Goal: Transaction & Acquisition: Purchase product/service

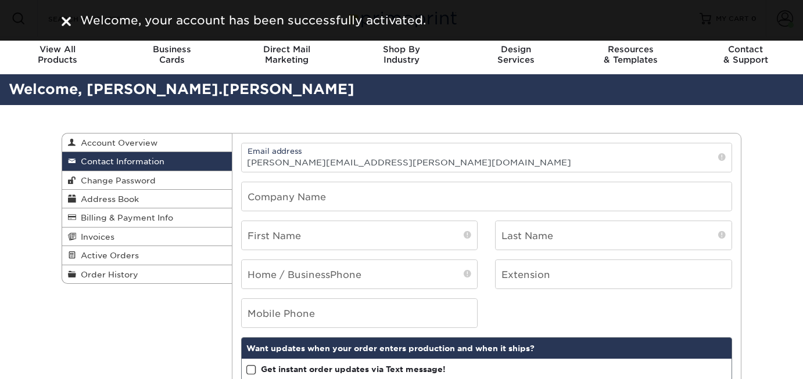
scroll to position [61, 0]
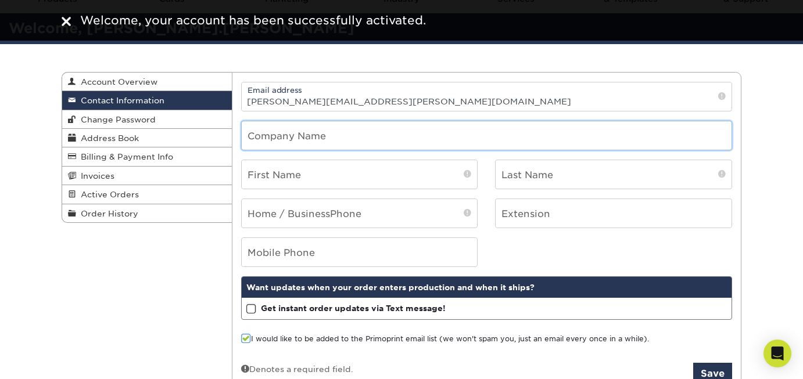
click at [313, 141] on input "text" at bounding box center [487, 135] width 490 height 28
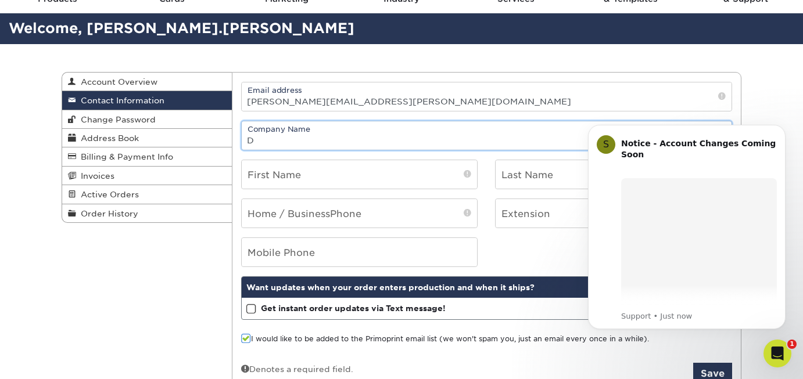
scroll to position [0, 0]
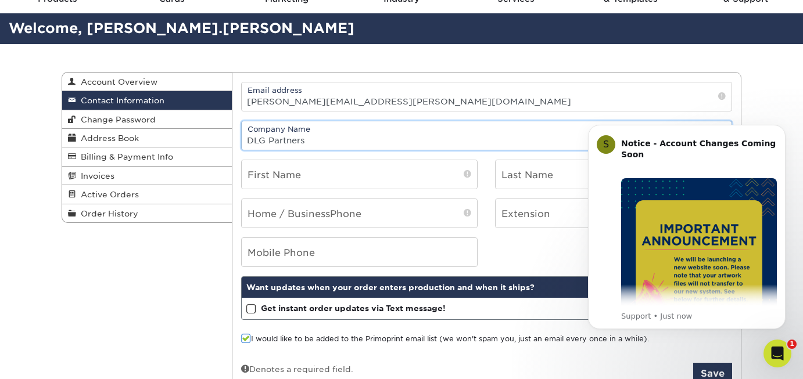
type input "DLG Partners"
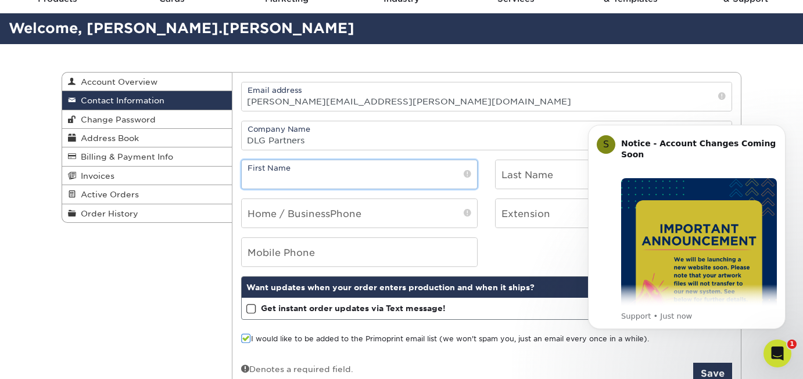
click at [255, 179] on input "text" at bounding box center [360, 174] width 236 height 28
type input "[PERSON_NAME]"
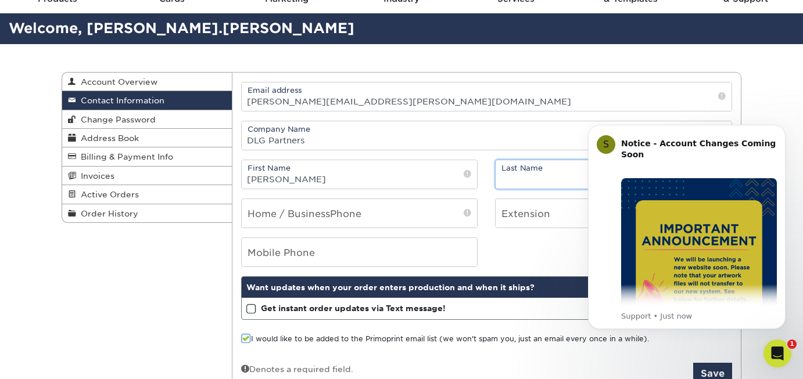
click at [502, 172] on input "text" at bounding box center [613, 174] width 236 height 28
type input "Rowland-Wyatt"
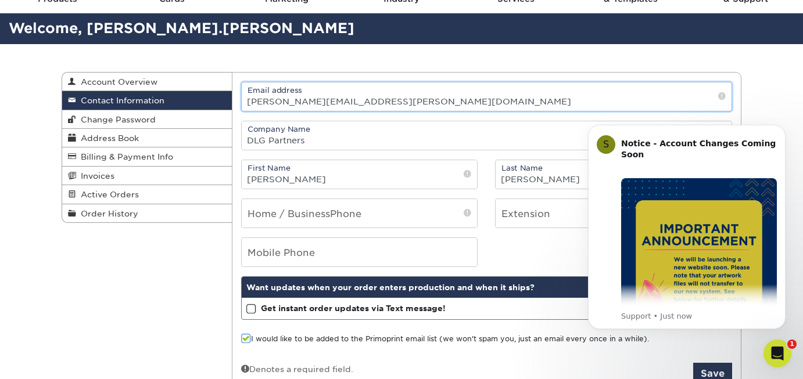
type input "simonerowland@yahoo.com"
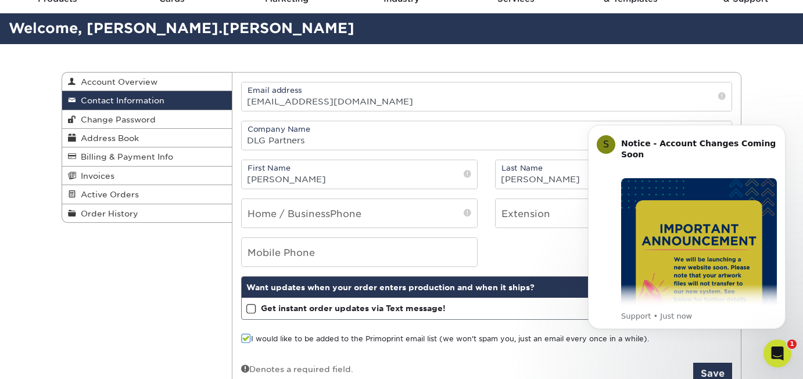
type input "7027227780"
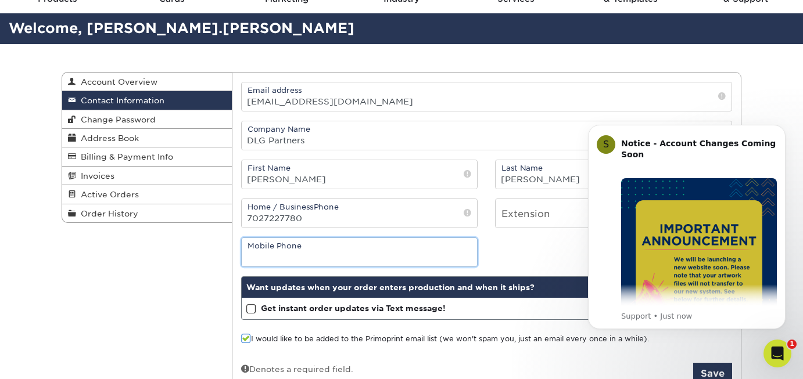
click at [321, 253] on input "tel" at bounding box center [360, 252] width 236 height 28
type input "7027227780"
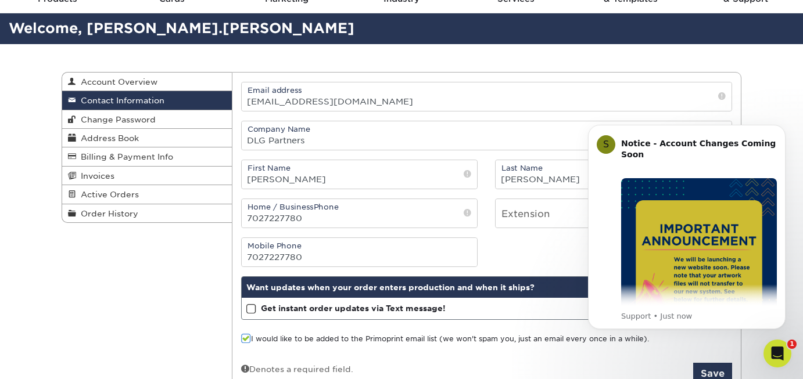
click at [534, 254] on div "Mobile Phone 7027227780" at bounding box center [486, 253] width 509 height 30
click at [782, 130] on icon "Dismiss notification" at bounding box center [782, 128] width 6 height 6
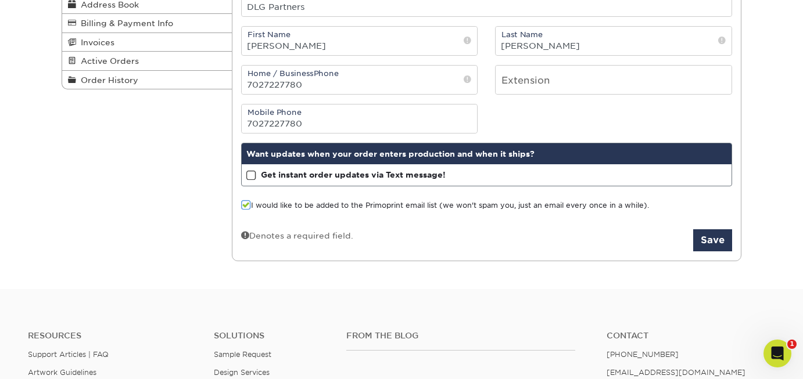
scroll to position [201, 0]
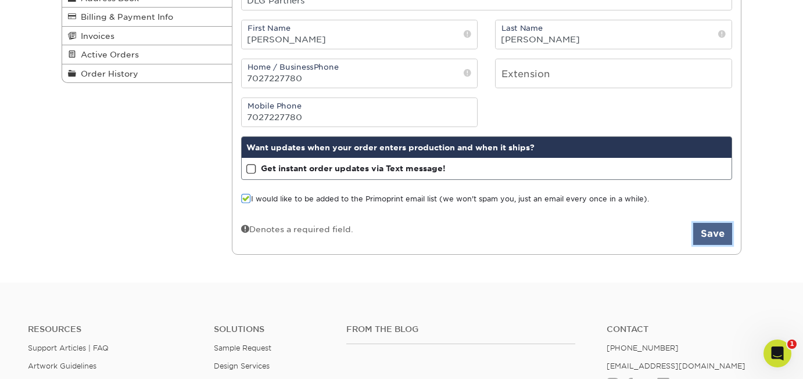
click at [719, 231] on button "Save" at bounding box center [712, 234] width 39 height 22
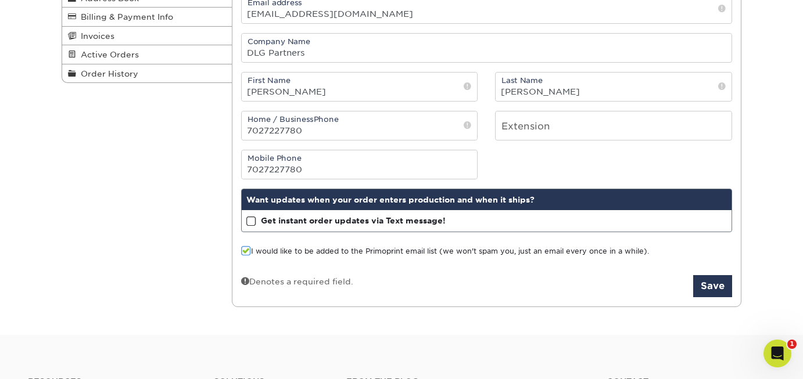
click at [249, 218] on span at bounding box center [251, 221] width 10 height 11
click at [0, 0] on input "Get instant order updates via Text message!" at bounding box center [0, 0] width 0 height 0
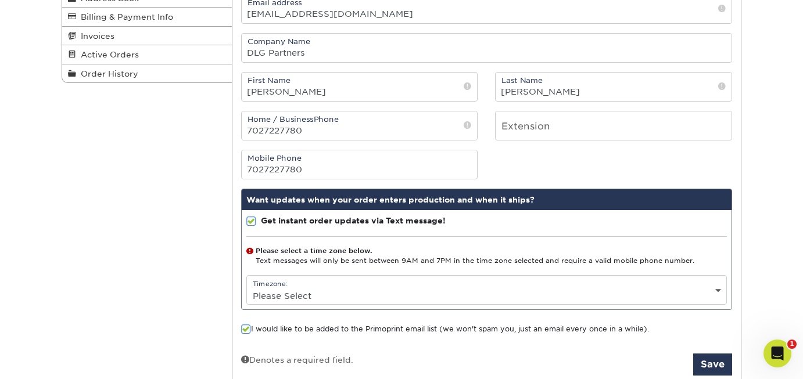
click at [720, 286] on div "Timezone: Please Select (GMT -12:00) Eniwetok, Kwajalein (GMT -11:00) Midway Is…" at bounding box center [486, 290] width 481 height 30
click at [719, 289] on select "Please Select (GMT -12:00) Eniwetok, Kwajalein (GMT -11:00) Midway Island, Samo…" at bounding box center [487, 296] width 480 height 17
click at [718, 288] on select "Please Select (GMT -12:00) Eniwetok, Kwajalein (GMT -11:00) Midway Island, Samo…" at bounding box center [487, 296] width 480 height 17
select select "-8.0"
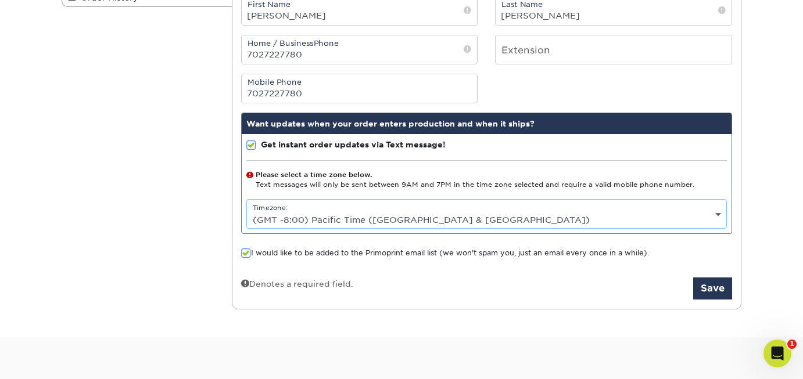
scroll to position [293, 0]
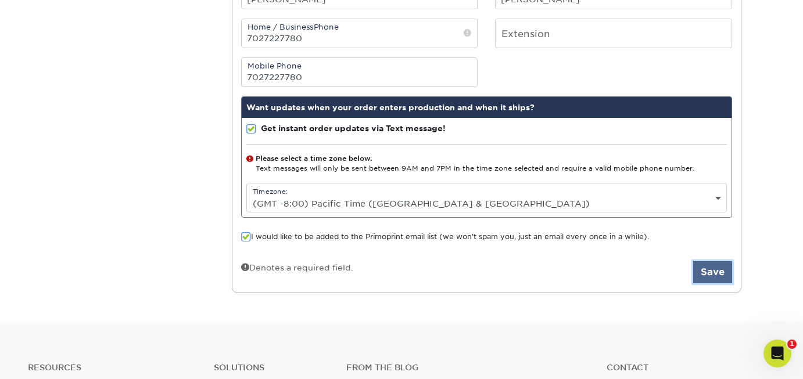
click at [716, 267] on button "Save" at bounding box center [712, 272] width 39 height 22
click at [713, 275] on button "Save" at bounding box center [712, 272] width 39 height 22
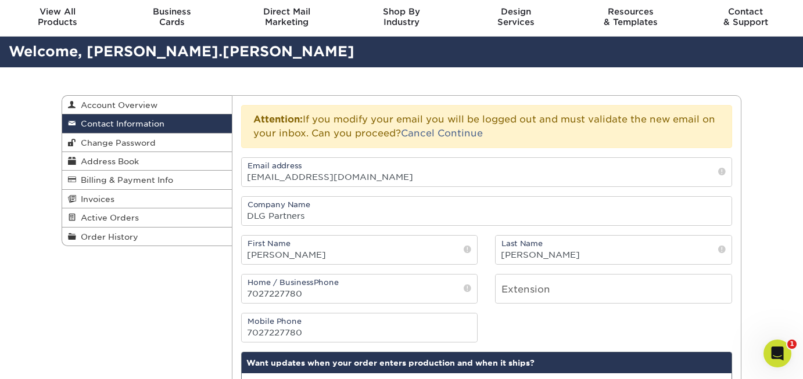
scroll to position [37, 0]
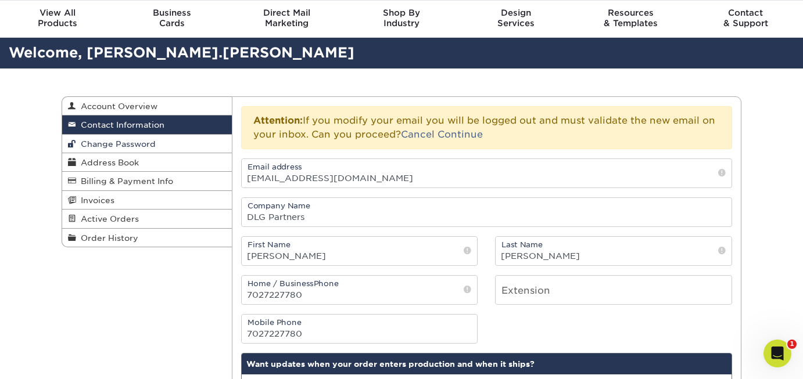
click at [132, 141] on span "Change Password" at bounding box center [116, 143] width 80 height 9
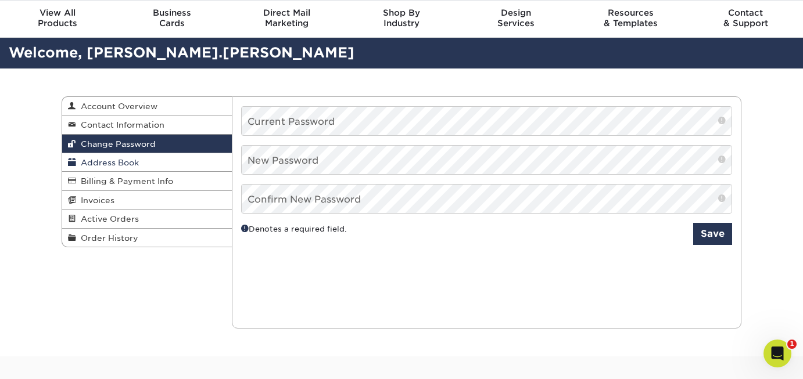
click at [109, 163] on span "Address Book" at bounding box center [107, 162] width 63 height 9
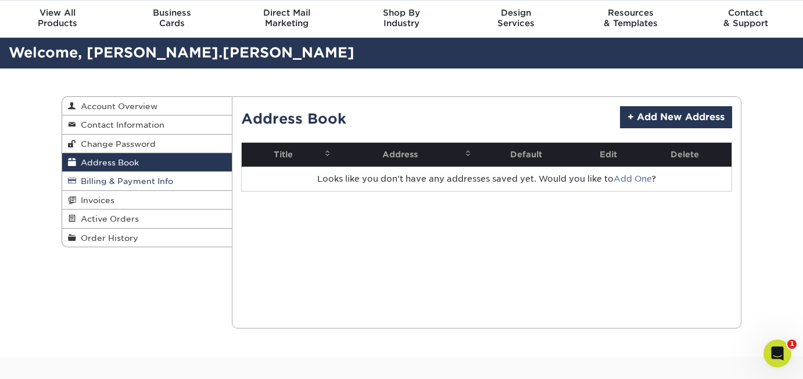
click at [117, 181] on span "Billing & Payment Info" at bounding box center [124, 181] width 97 height 9
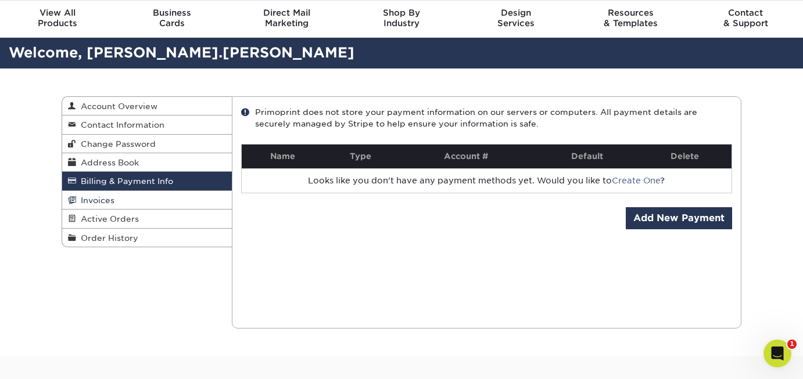
click at [109, 204] on span "Invoices" at bounding box center [95, 200] width 38 height 9
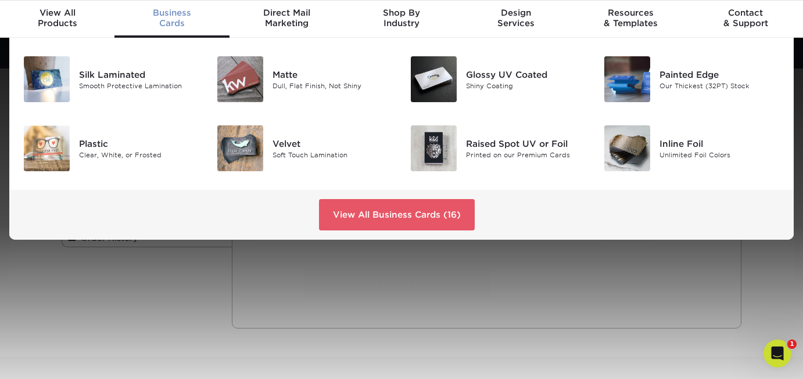
click at [174, 14] on span "Business" at bounding box center [171, 13] width 114 height 10
click at [696, 72] on div "Painted Edge" at bounding box center [719, 74] width 120 height 13
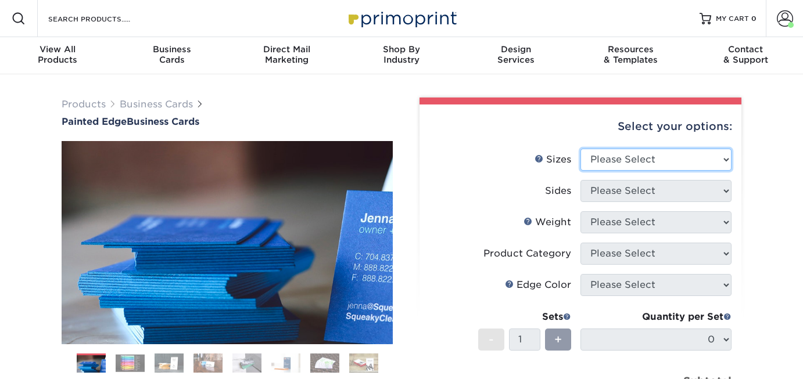
click at [725, 160] on select "Please Select 2" x 3.5" - Standard 2.125" x 3.375" - European 2.5" x 2.5" - Squ…" at bounding box center [655, 160] width 151 height 22
select select "2.12x3.38"
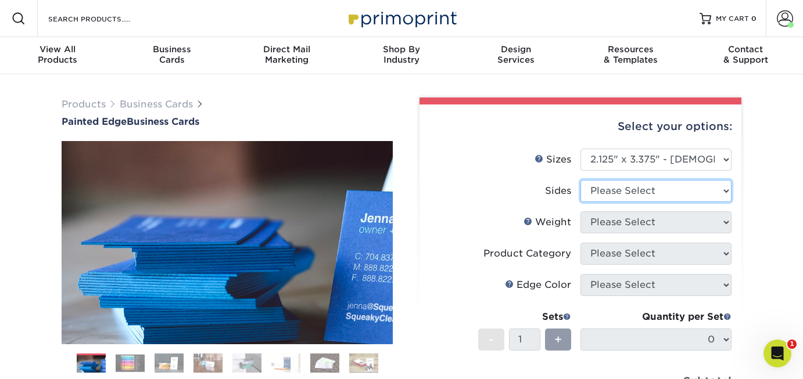
click at [725, 190] on select "Please Select Print Both Sides Print Front Only" at bounding box center [655, 191] width 151 height 22
select select "13abbda7-1d64-4f25-8bb2-c179b224825d"
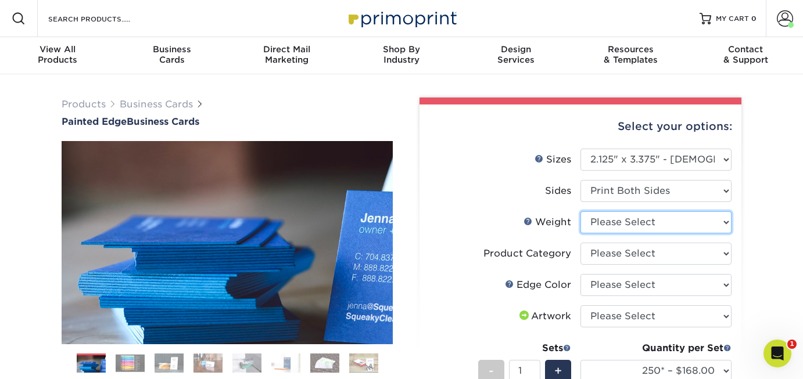
click at [726, 222] on select "Please Select 32PTUC" at bounding box center [655, 222] width 151 height 22
select select "32PTUC"
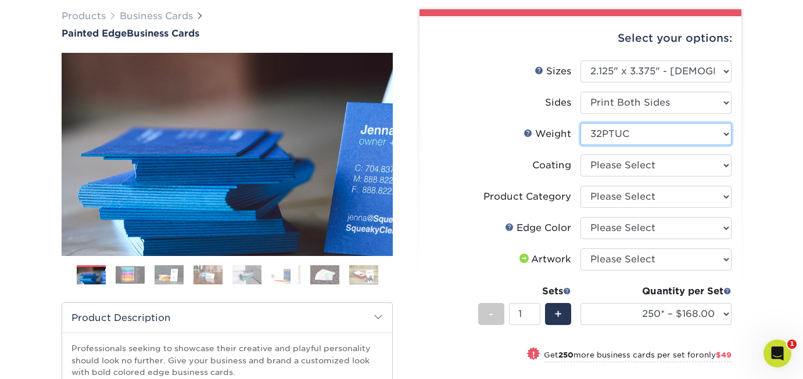
scroll to position [115, 0]
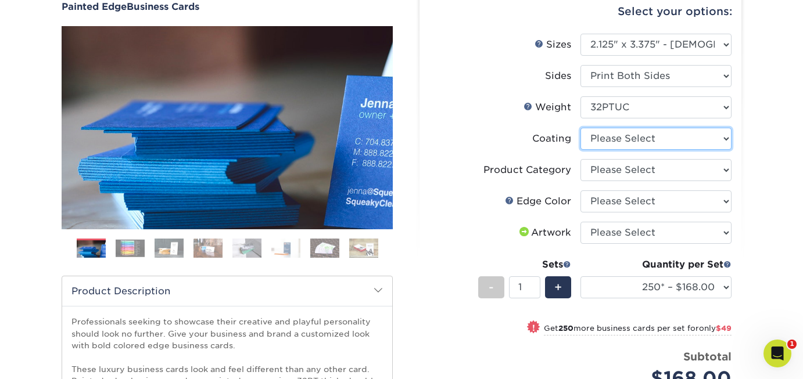
click at [726, 139] on select at bounding box center [655, 139] width 151 height 22
select select "3e7618de-abca-4bda-9f97-8b9129e913d8"
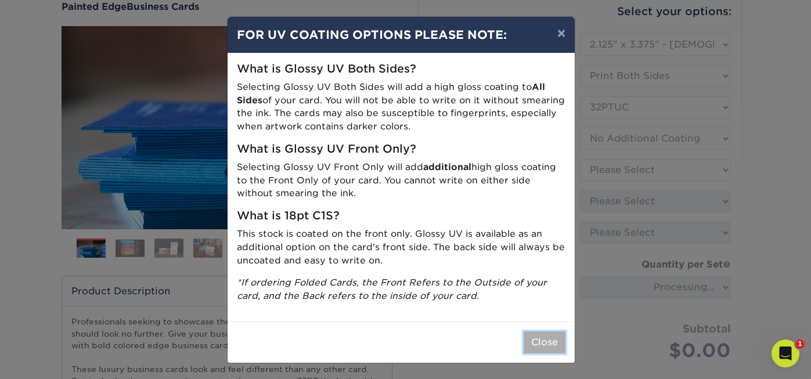
click at [540, 344] on button "Close" at bounding box center [545, 343] width 42 height 22
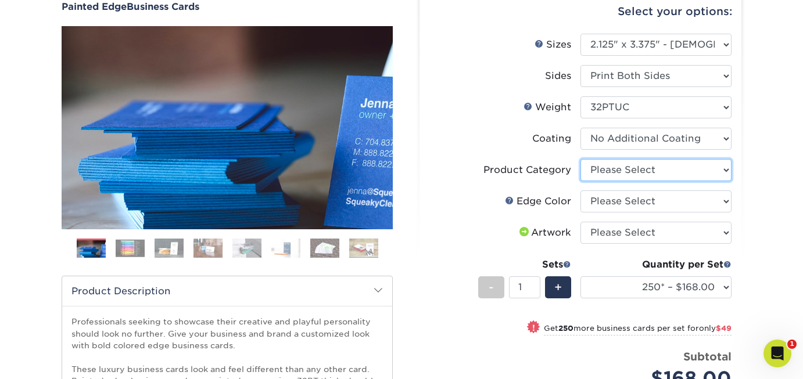
click at [724, 168] on select "Please Select Business Cards" at bounding box center [655, 170] width 151 height 22
select select "3b5148f1-0588-4f88-a218-97bcfdce65c1"
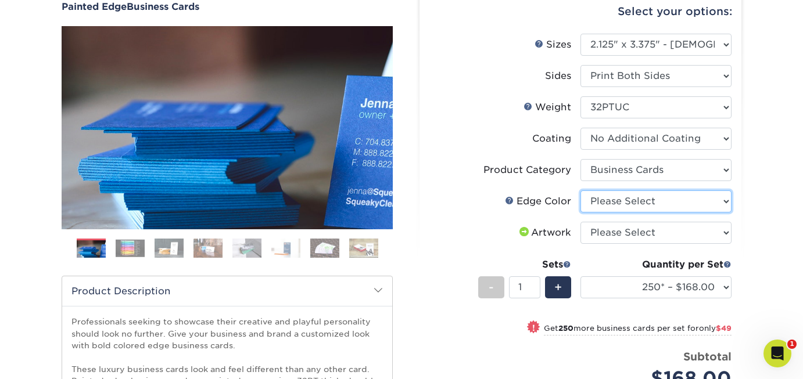
click at [725, 203] on select "Please Select Charcoal Black Brown Blue Pearlescent Blue Pearlescent Gold Pearl…" at bounding box center [655, 202] width 151 height 22
click at [676, 215] on li "Edge Color Please Select Charcoal Black Brown Blue Pearlescent Blue Pearlescent…" at bounding box center [580, 206] width 302 height 31
click at [723, 204] on select "Please Select Charcoal Black Brown Blue Pearlescent Blue Pearlescent Gold Pearl…" at bounding box center [655, 202] width 151 height 22
select select "34794e23-ba15-445e-813c-341542a5462f"
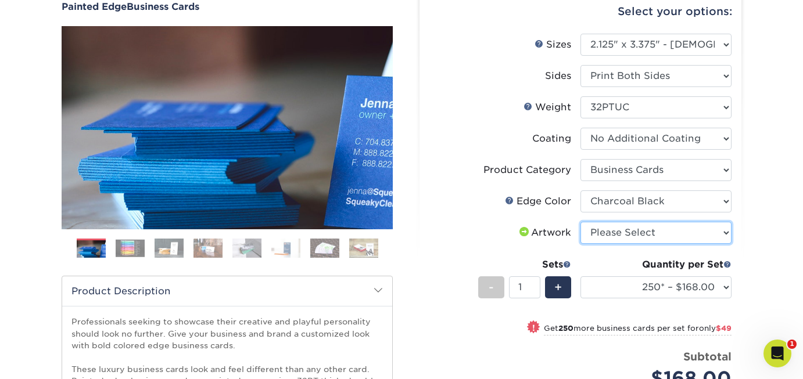
click at [726, 233] on select "Please Select I will upload files I need a design - $100" at bounding box center [655, 233] width 151 height 22
select select "upload"
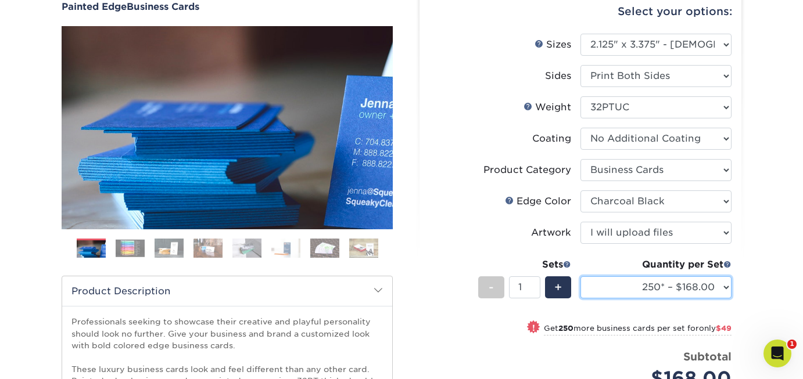
click at [727, 288] on select "250* – $168.00 500* – $217.00 1000* – $339.00" at bounding box center [655, 287] width 151 height 22
select select "1000* – $339.00"
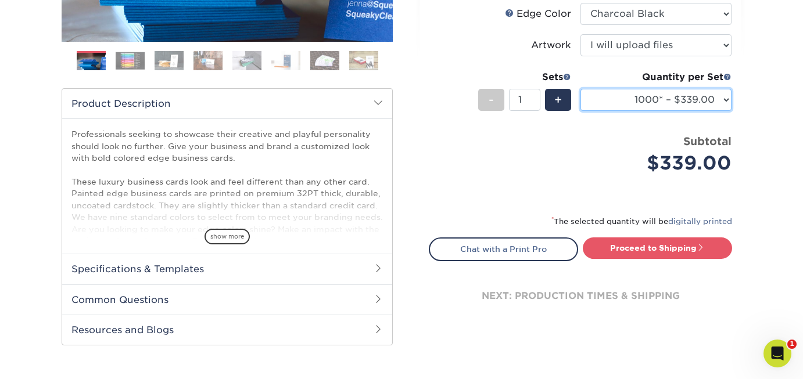
scroll to position [304, 0]
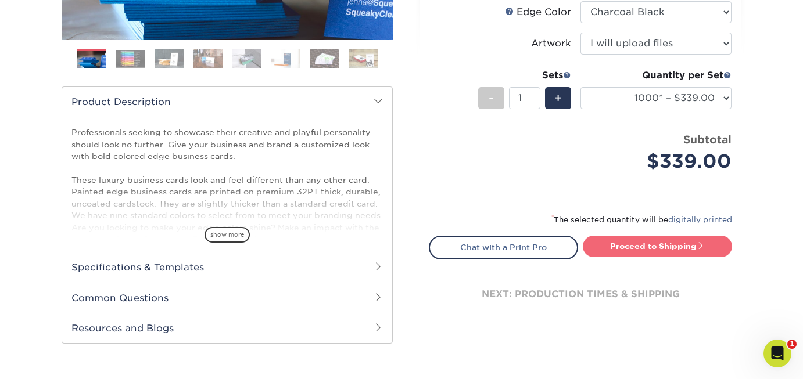
click at [670, 247] on link "Proceed to Shipping" at bounding box center [657, 246] width 149 height 21
type input "Set 1"
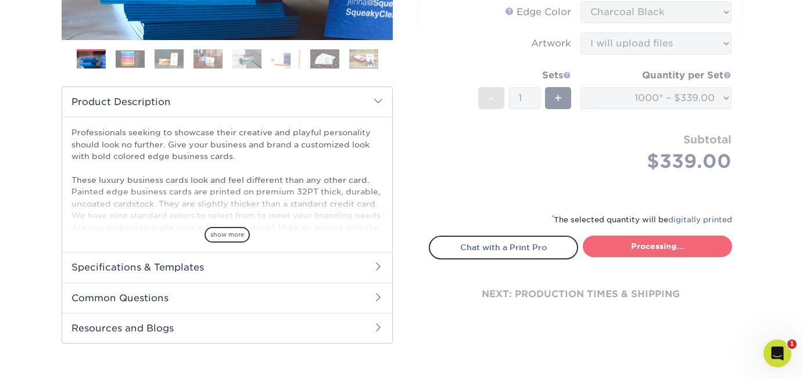
select select "afb3feae-6310-47dc-a317-36c9b6cccbf1"
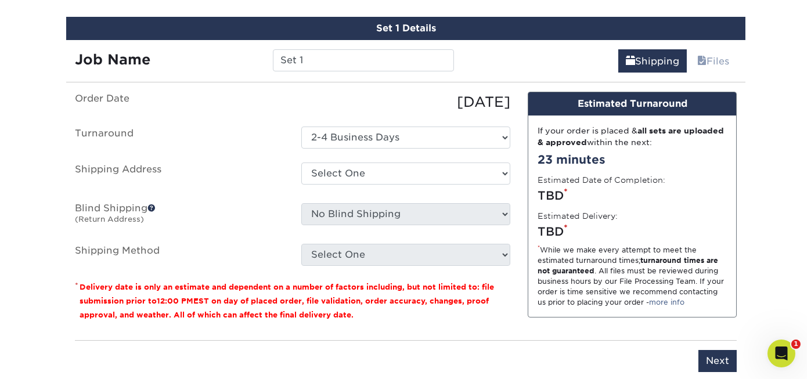
scroll to position [680, 0]
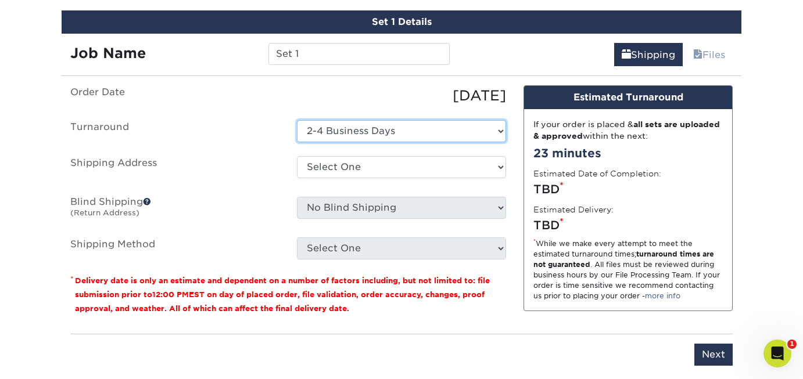
click at [500, 129] on select "Select One 2-4 Business Days" at bounding box center [401, 131] width 209 height 22
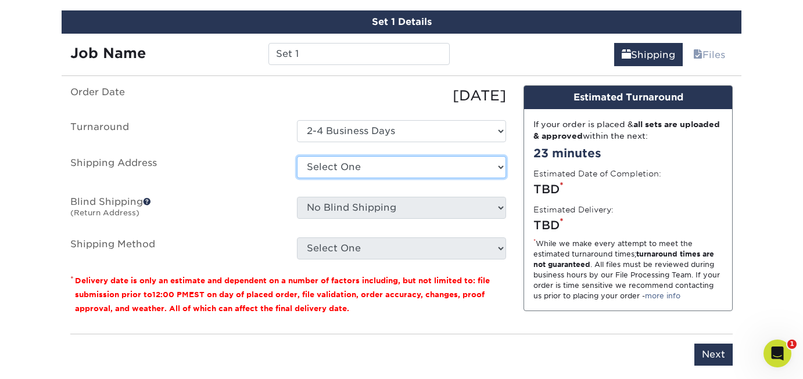
click at [501, 166] on select "Select One + Add New Address" at bounding box center [401, 167] width 209 height 22
select select "newaddress"
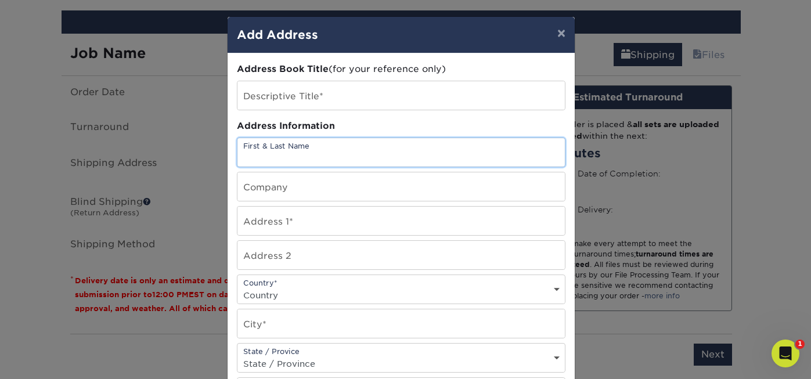
click at [297, 145] on input "text" at bounding box center [402, 152] width 328 height 28
type input "Oliver Kellman"
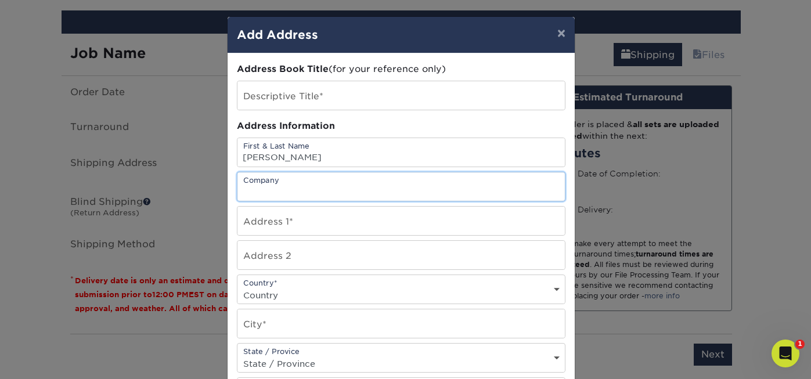
click at [473, 185] on input "text" at bounding box center [402, 187] width 328 height 28
type input "DLG Partners"
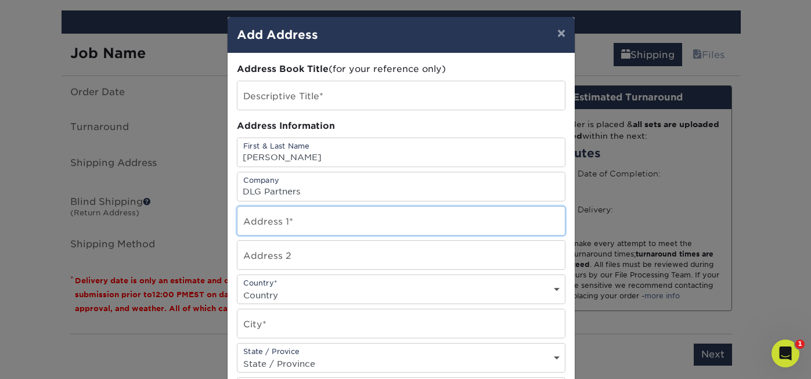
click at [440, 224] on input "text" at bounding box center [402, 221] width 328 height 28
click at [277, 221] on input "text" at bounding box center [402, 221] width 328 height 28
type input "1930 18th Street NW"
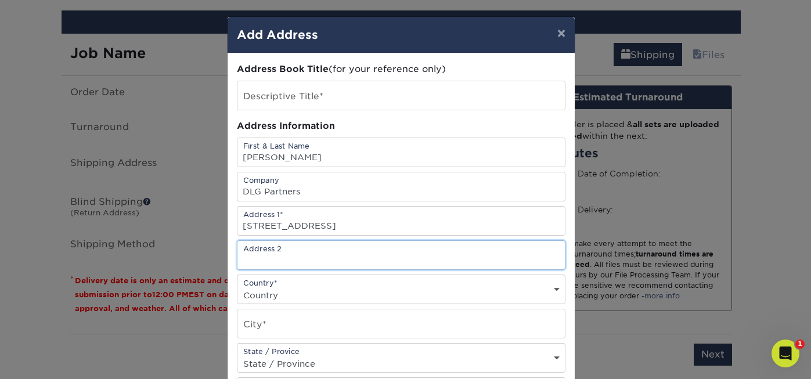
click at [326, 260] on input "text" at bounding box center [402, 255] width 328 height 28
type input "#1025"
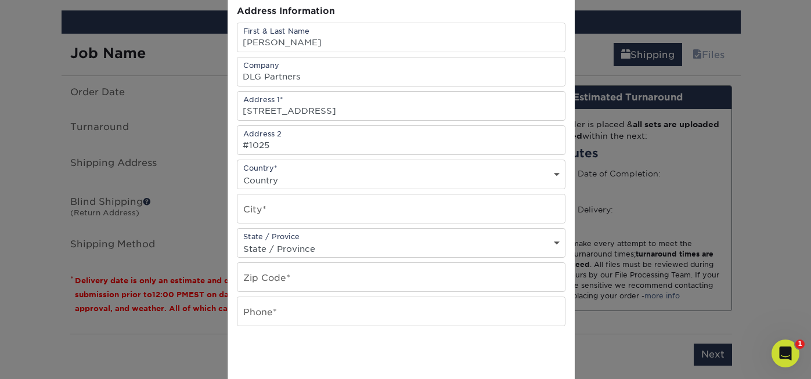
scroll to position [119, 0]
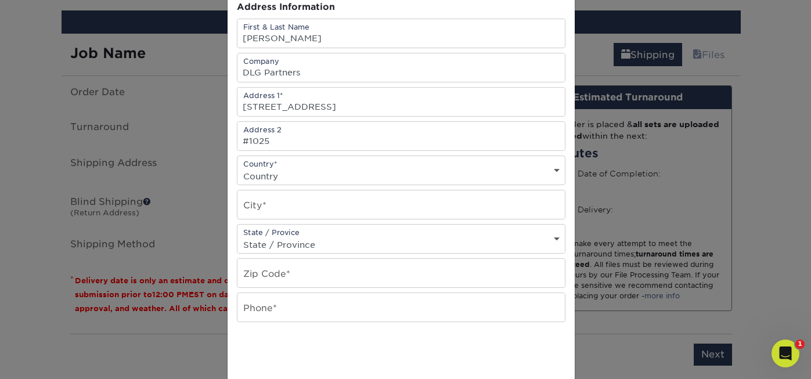
click at [552, 170] on select "Country United States Canada ----------------------------- Afghanistan Albania …" at bounding box center [402, 176] width 328 height 17
select select "US"
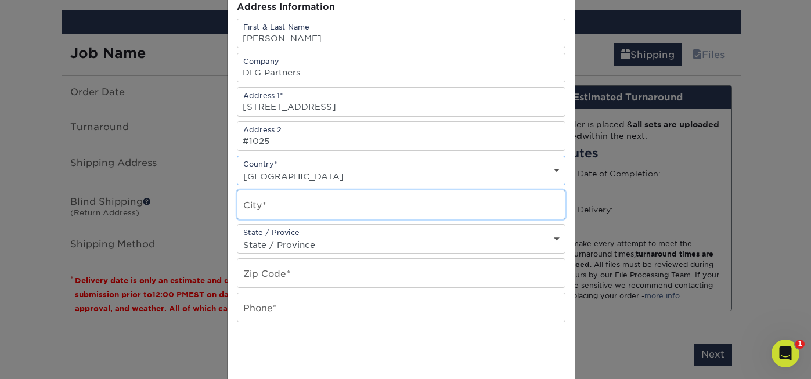
click at [497, 210] on input "text" at bounding box center [402, 205] width 328 height 28
type input "Washington"
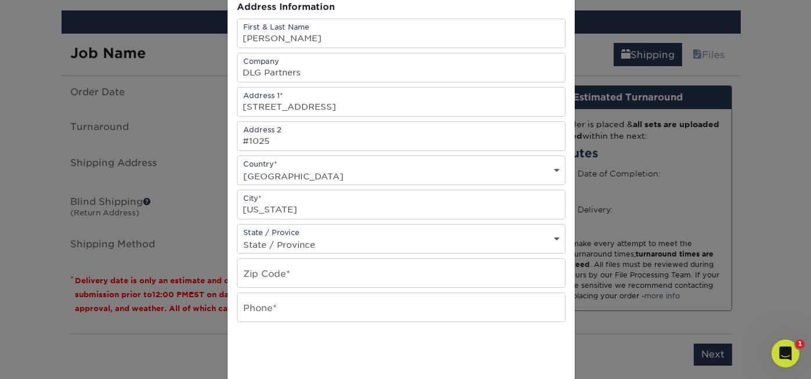
select select "DC"
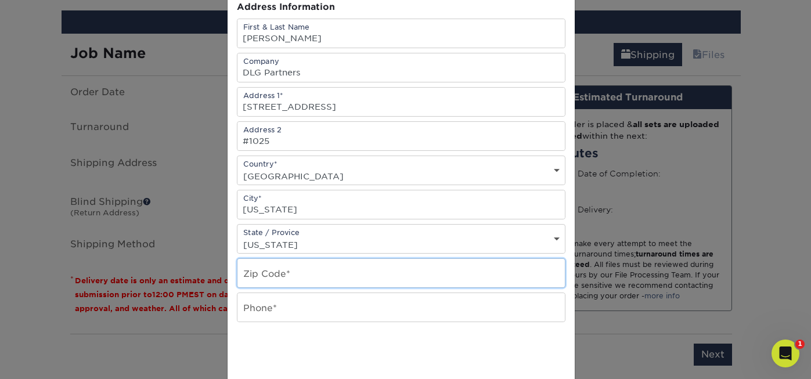
type input "20006"
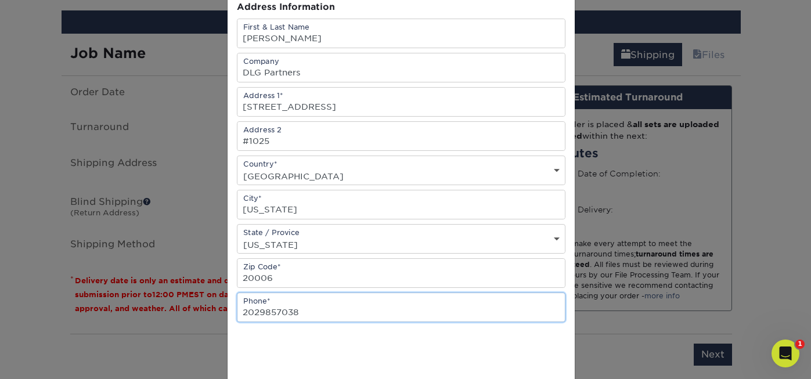
click at [305, 312] on input "2029857038" at bounding box center [402, 307] width 328 height 28
type input "2"
type input "7027227780"
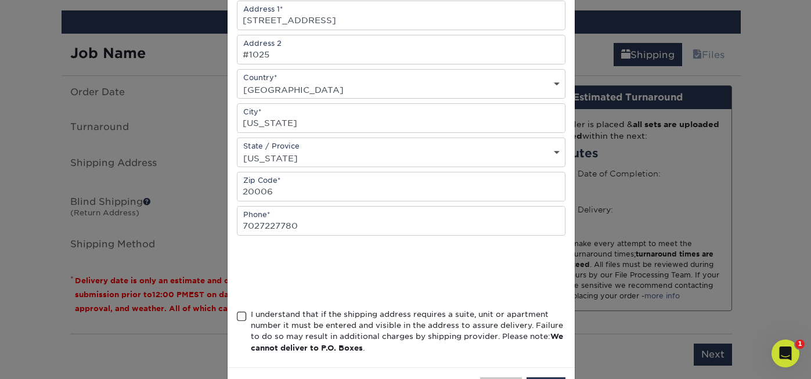
scroll to position [220, 0]
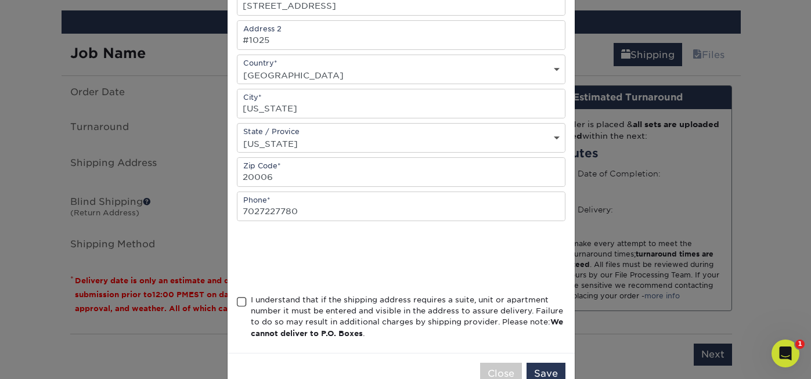
click at [237, 299] on span at bounding box center [242, 302] width 10 height 11
click at [0, 0] on input "I understand that if the shipping address requires a suite, unit or apartment n…" at bounding box center [0, 0] width 0 height 0
click at [540, 372] on button "Save" at bounding box center [546, 374] width 39 height 22
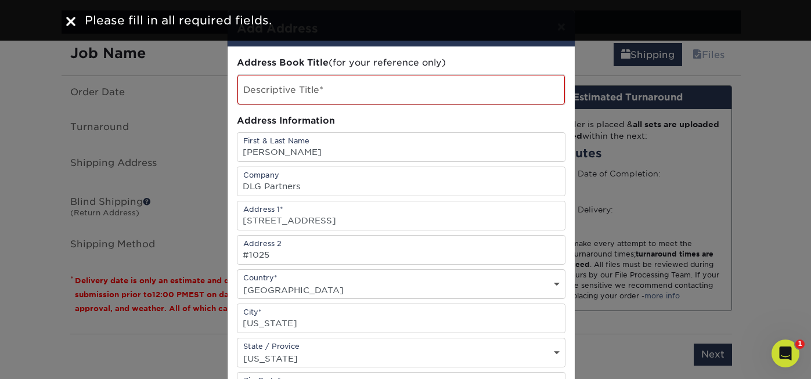
scroll to position [0, 0]
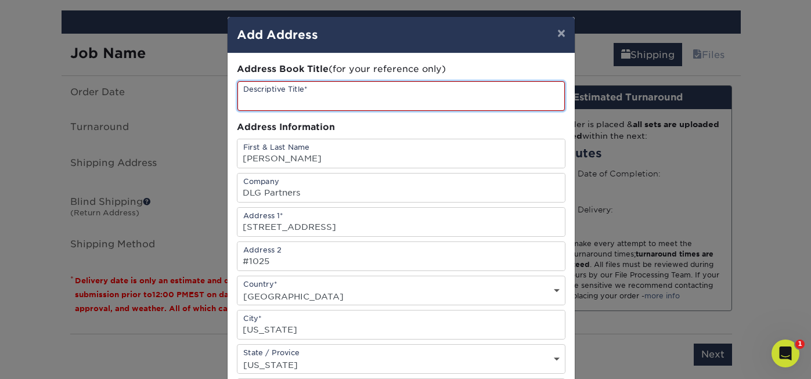
click at [304, 98] on input "text" at bounding box center [402, 96] width 328 height 30
type input "Business Cards"
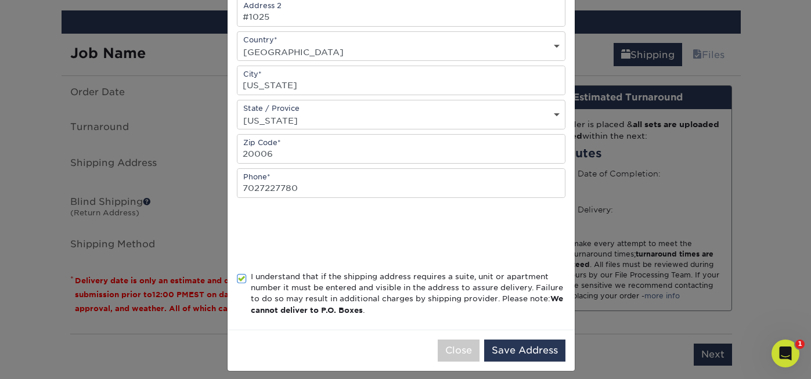
scroll to position [253, 0]
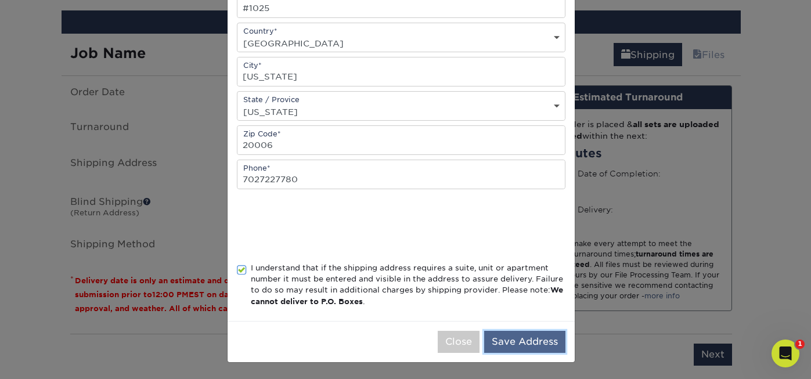
click at [525, 344] on button "Save Address" at bounding box center [524, 342] width 81 height 22
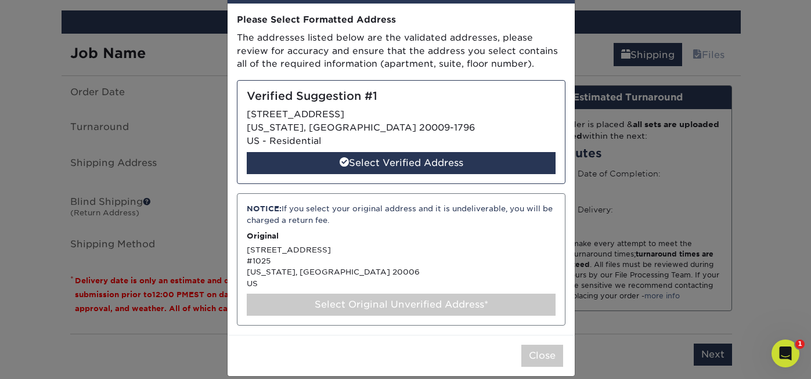
scroll to position [63, 0]
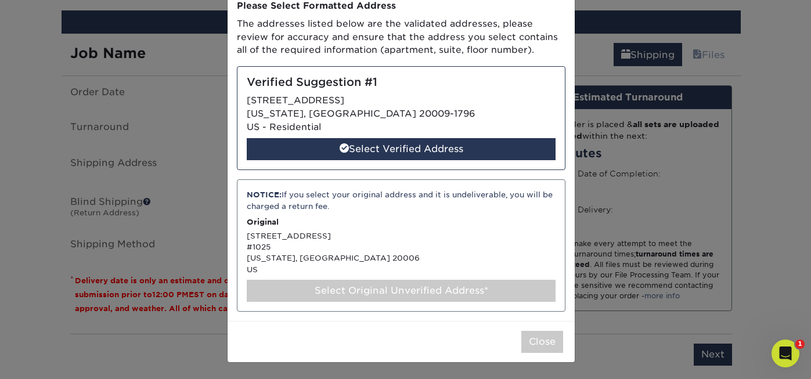
click at [316, 243] on div "NOTICE: If you select your original address and it is undeliverable, you will b…" at bounding box center [401, 245] width 329 height 132
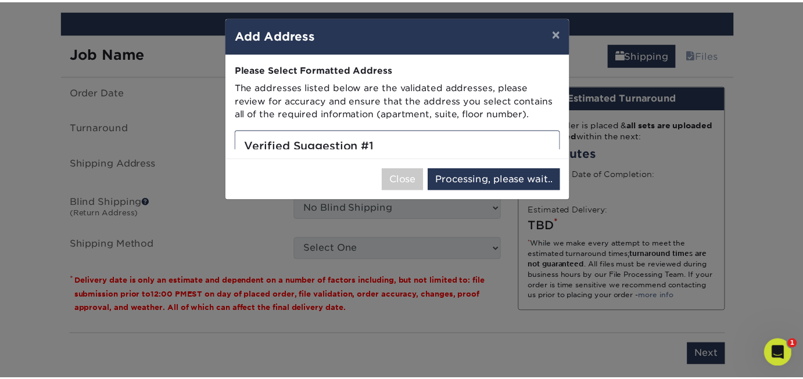
scroll to position [0, 0]
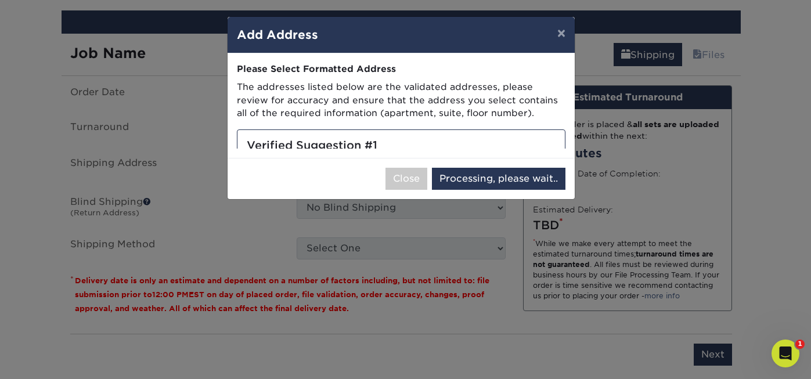
select select "286796"
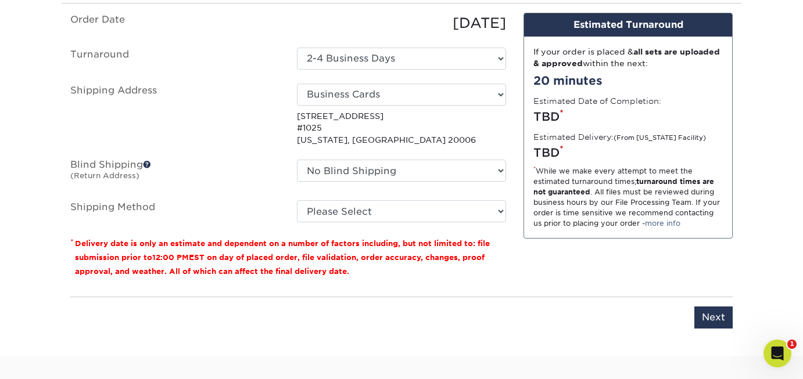
scroll to position [755, 0]
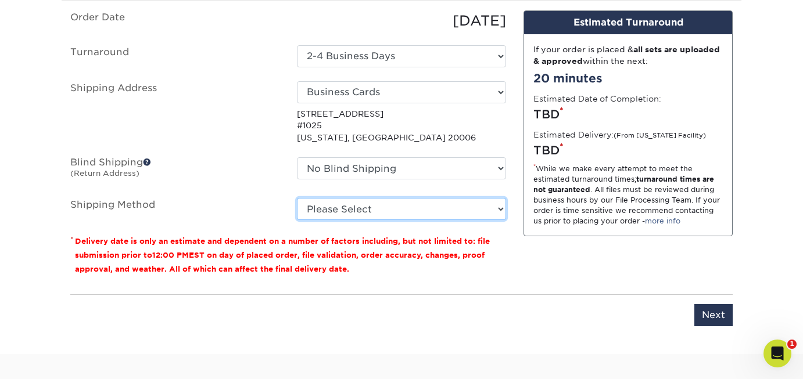
click at [501, 211] on select "Please Select Ground Shipping (+$8.96) 3 Day Shipping Service (+$19.43) 2 Day A…" at bounding box center [401, 209] width 209 height 22
select select "01"
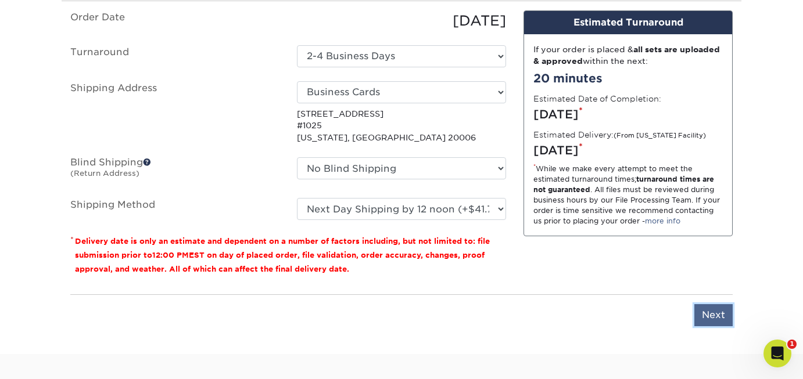
click at [716, 315] on input "Next" at bounding box center [713, 315] width 38 height 22
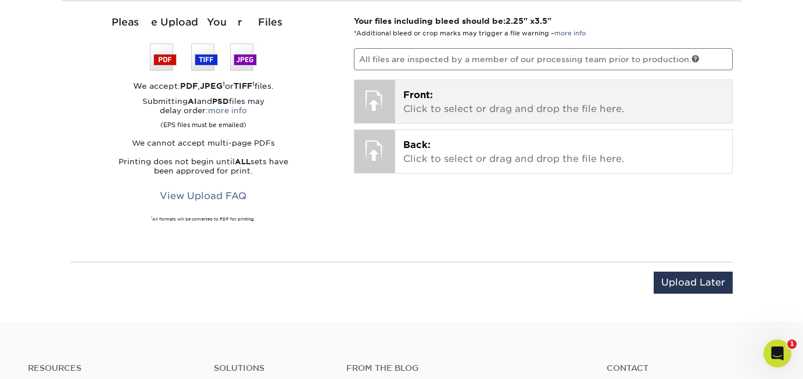
click at [459, 107] on p "Front: Click to select or drag and drop the file here." at bounding box center [563, 102] width 321 height 28
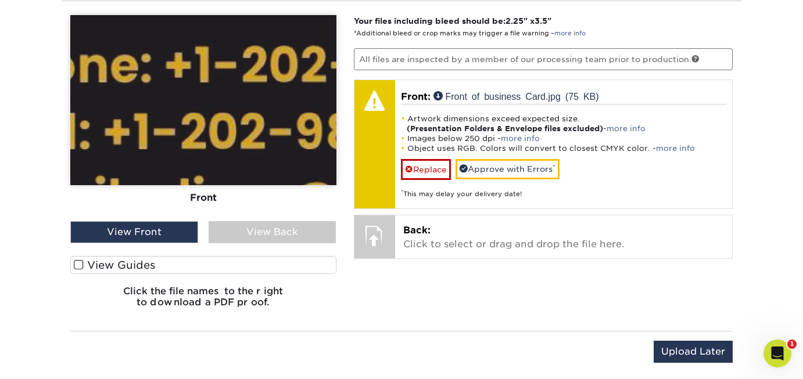
scroll to position [728, 0]
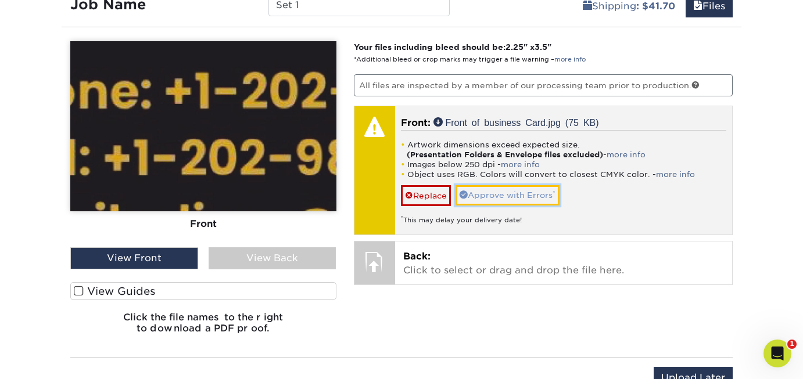
click at [526, 197] on link "Approve with Errors *" at bounding box center [507, 195] width 104 height 20
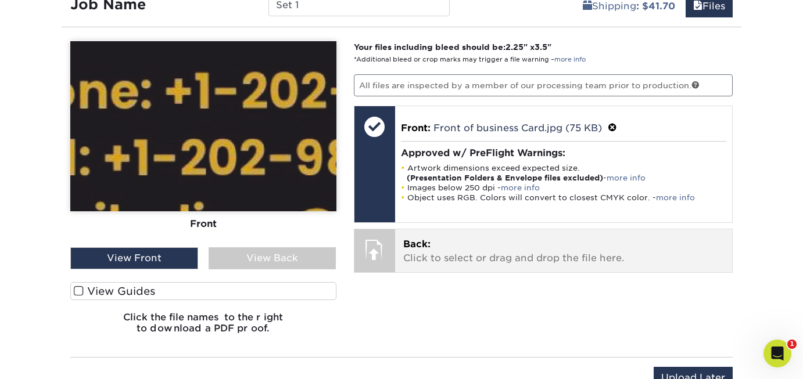
click at [513, 253] on p "Back: Click to select or drag and drop the file here." at bounding box center [563, 252] width 321 height 28
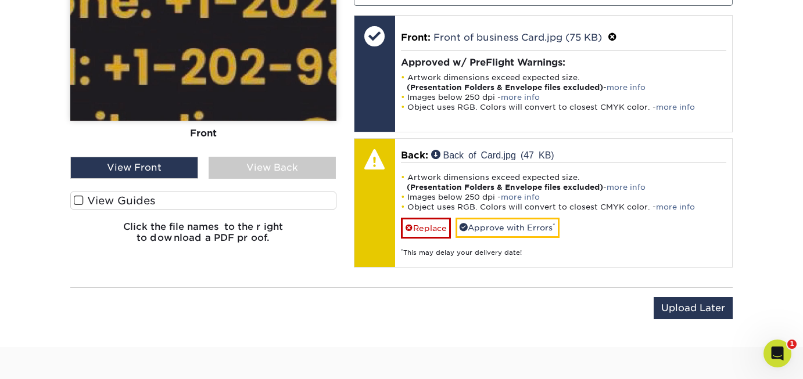
scroll to position [767, 0]
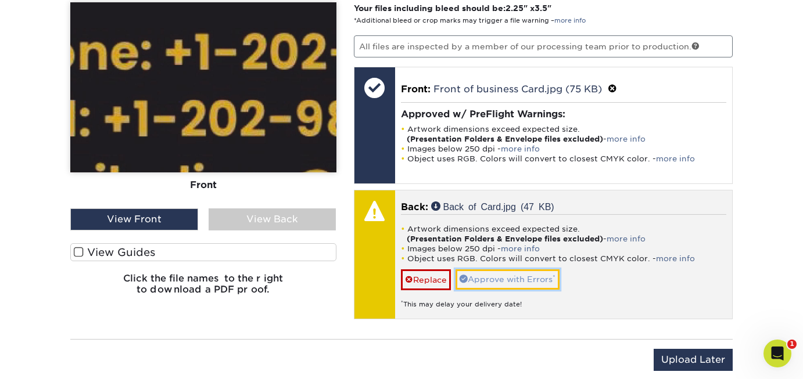
click at [512, 278] on link "Approve with Errors *" at bounding box center [507, 280] width 104 height 20
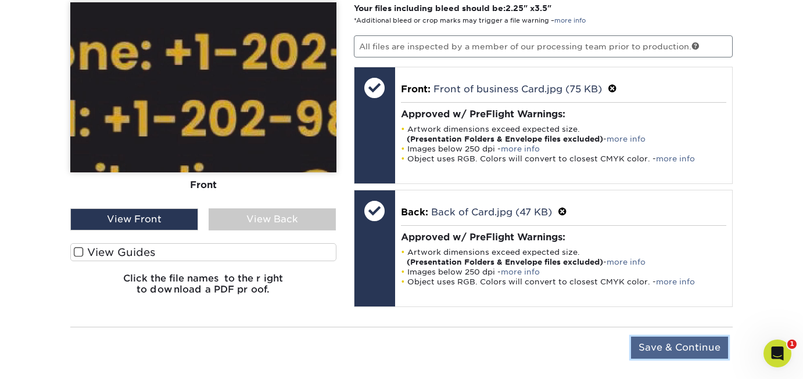
click at [682, 344] on input "Save & Continue" at bounding box center [679, 348] width 97 height 22
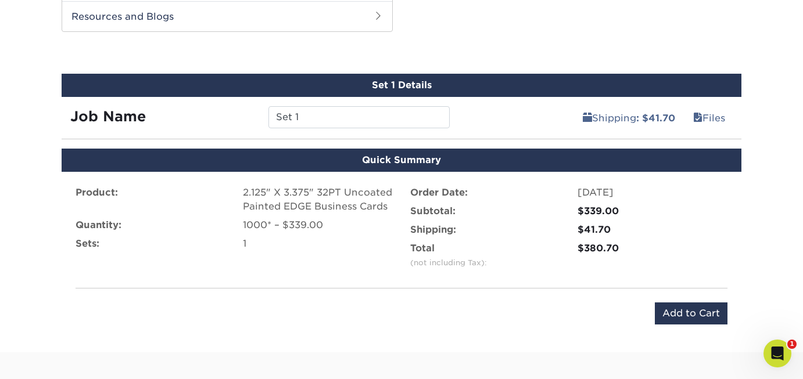
scroll to position [620, 0]
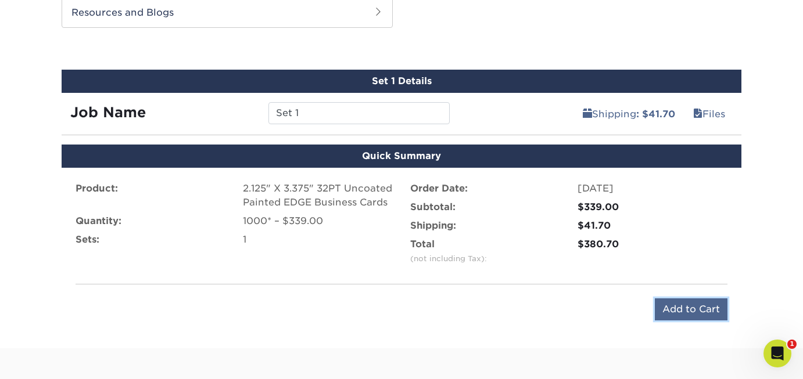
click at [694, 307] on input "Add to Cart" at bounding box center [691, 310] width 73 height 22
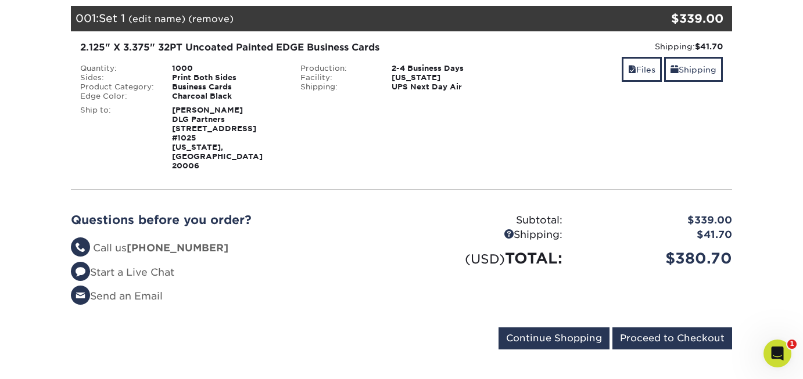
scroll to position [173, 0]
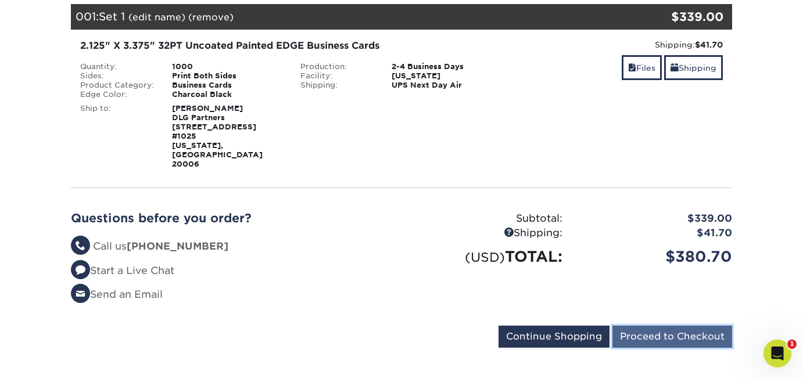
click at [681, 326] on input "Proceed to Checkout" at bounding box center [672, 337] width 120 height 22
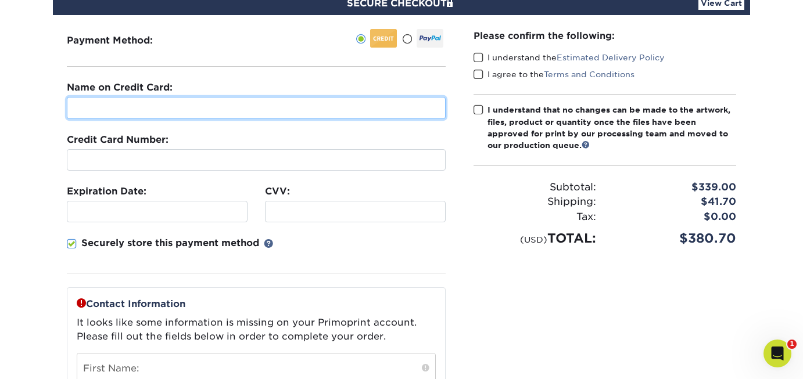
click at [107, 112] on input "text" at bounding box center [256, 108] width 379 height 22
type input "[PERSON_NAME]"
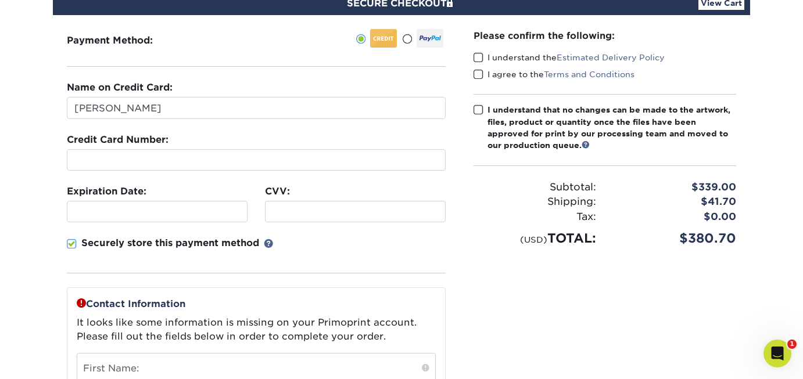
click at [115, 218] on div at bounding box center [157, 211] width 181 height 21
click at [788, 170] on section "SECURE CHECKOUT View Cart Payment Method: Name on Credit Card:" at bounding box center [401, 339] width 803 height 716
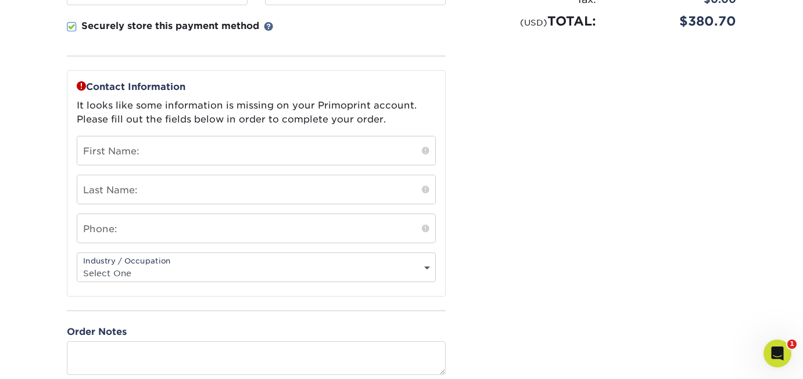
scroll to position [345, 0]
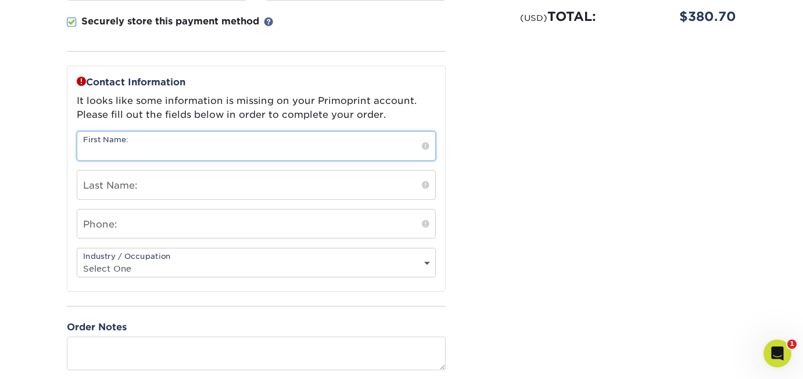
click at [257, 149] on input "text" at bounding box center [256, 146] width 358 height 28
type input "[PERSON_NAME]"
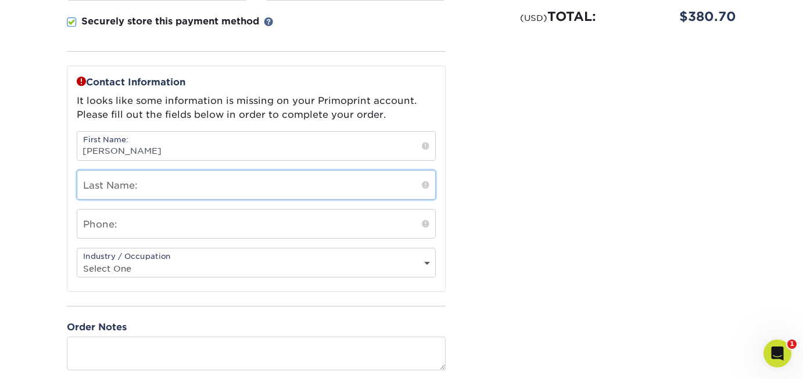
type input "Rowland-Wyatt"
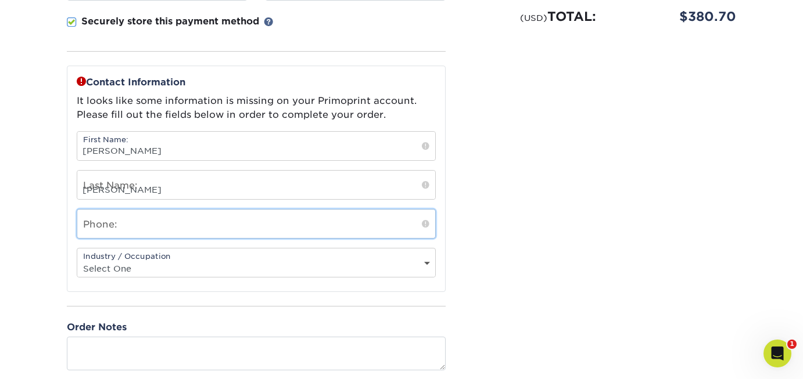
type input "7027227780"
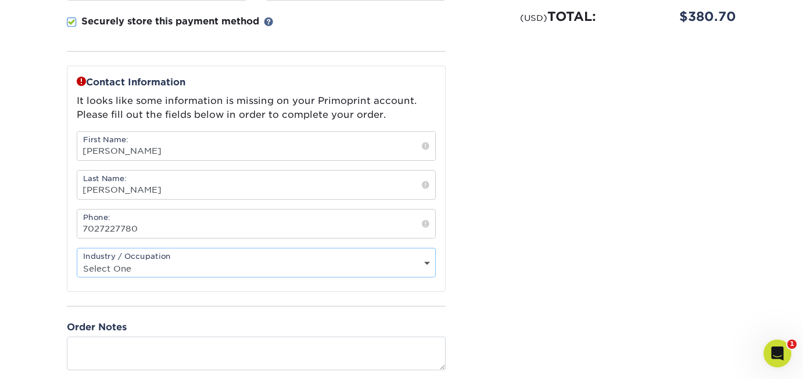
click at [426, 261] on select "Select One Administrative Executive Human Resources Construction Education Ente…" at bounding box center [256, 268] width 358 height 17
select select "3"
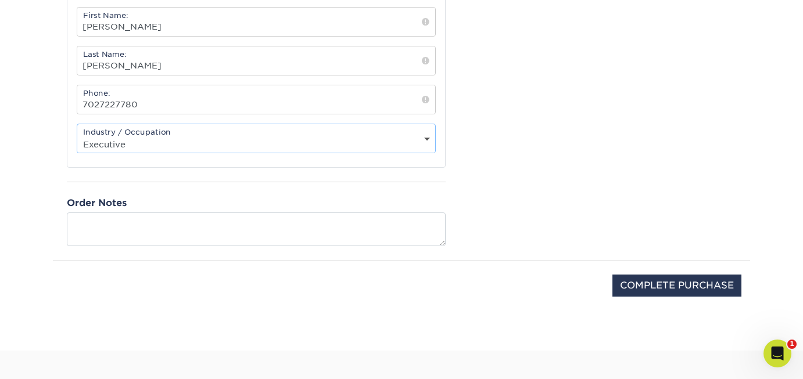
scroll to position [475, 0]
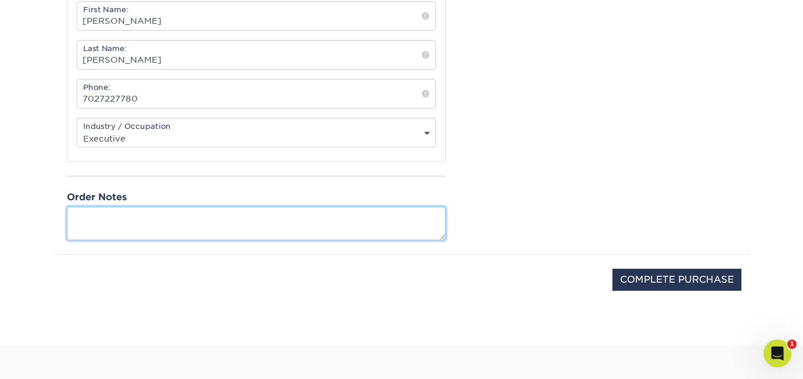
click at [92, 220] on textarea at bounding box center [256, 223] width 379 height 33
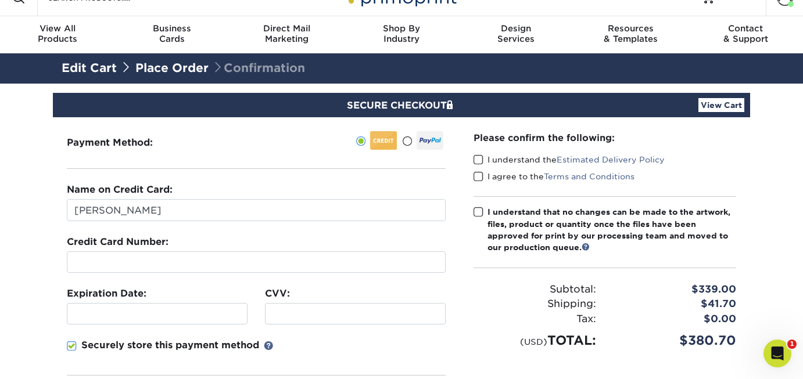
scroll to position [0, 0]
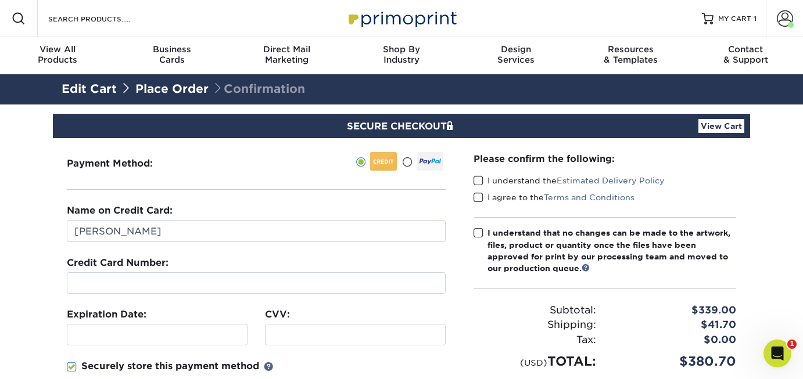
click at [479, 180] on span at bounding box center [478, 180] width 10 height 11
click at [0, 0] on input "I understand the Estimated Delivery Policy" at bounding box center [0, 0] width 0 height 0
click at [480, 196] on span at bounding box center [478, 197] width 10 height 11
click at [0, 0] on input "I agree to the Terms and Conditions" at bounding box center [0, 0] width 0 height 0
click at [480, 231] on span at bounding box center [478, 233] width 10 height 11
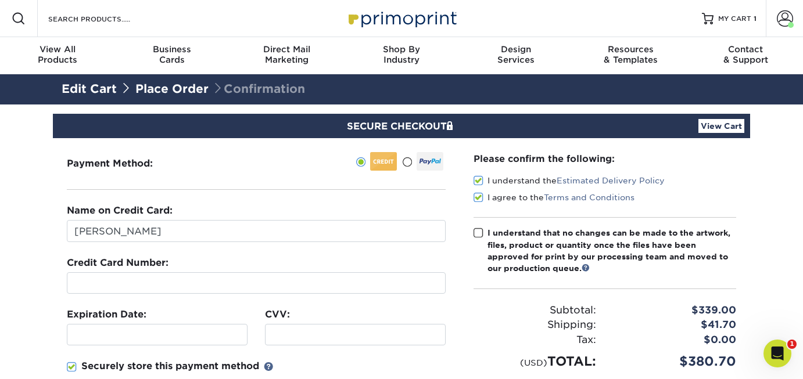
click at [0, 0] on input "I understand that no changes can be made to the artwork, files, product or quan…" at bounding box center [0, 0] width 0 height 0
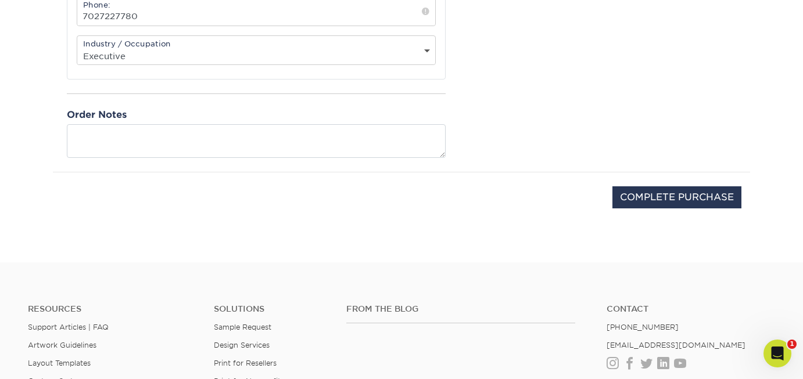
scroll to position [583, 0]
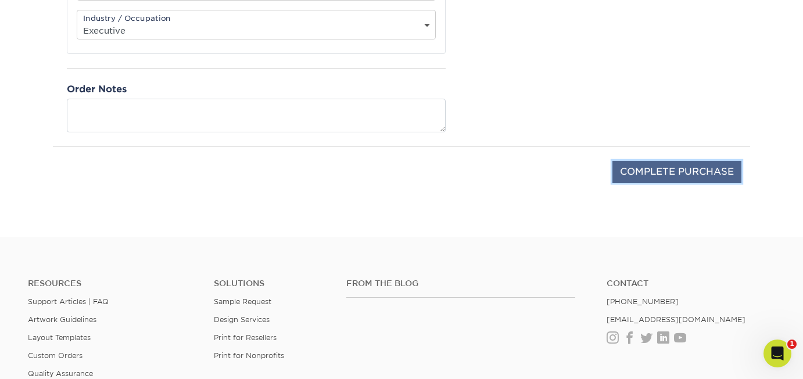
click at [683, 168] on input "COMPLETE PURCHASE" at bounding box center [676, 172] width 129 height 22
type input "PROCESSING, PLEASE WAIT..."
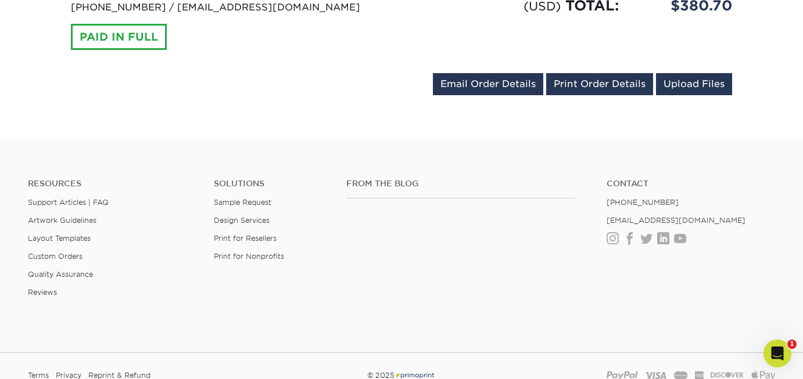
scroll to position [598, 0]
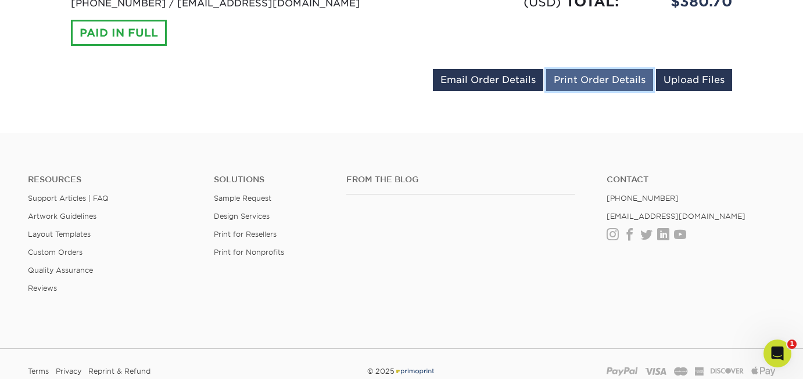
click at [592, 71] on link "Print Order Details" at bounding box center [599, 80] width 107 height 22
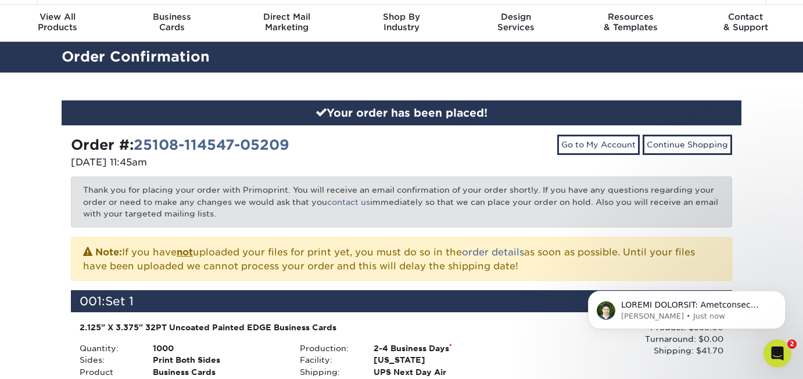
scroll to position [0, 0]
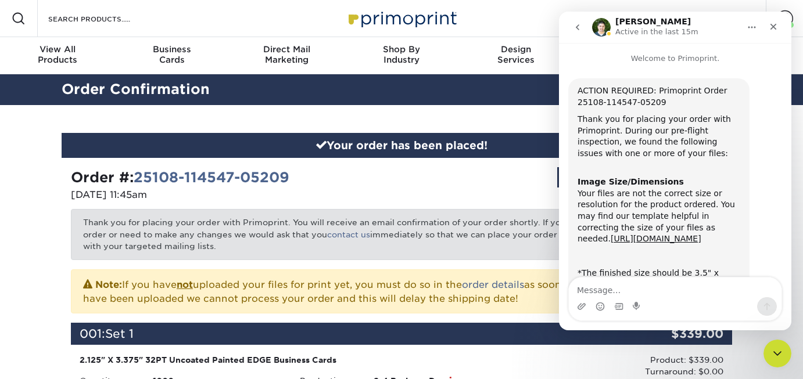
scroll to position [455, 0]
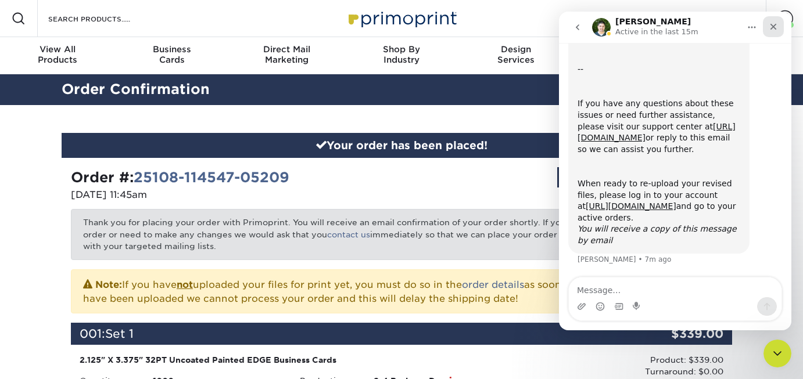
click at [773, 24] on icon "Close" at bounding box center [772, 26] width 9 height 9
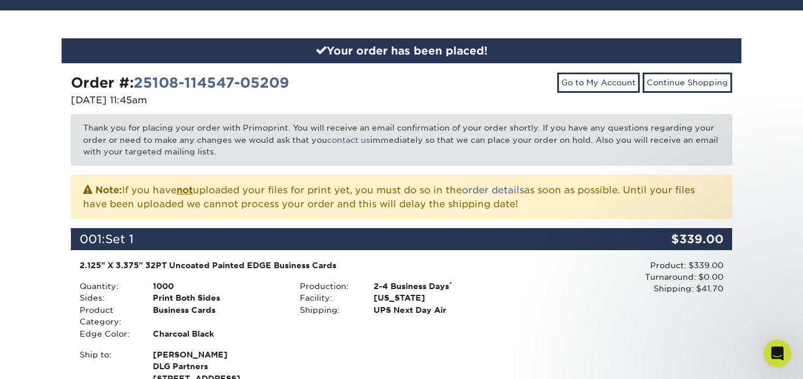
scroll to position [56, 0]
